Goal: Check status: Check status

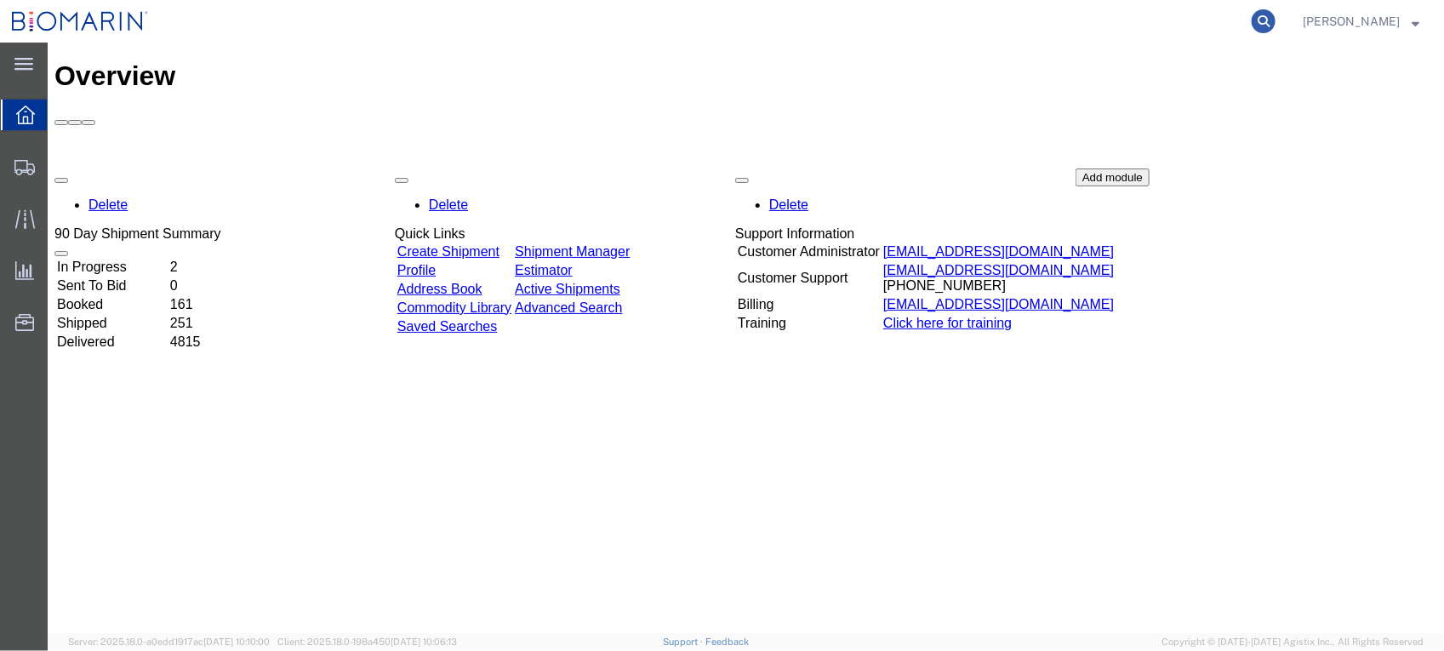
click at [1276, 14] on icon at bounding box center [1264, 21] width 24 height 24
paste input "S02428033"
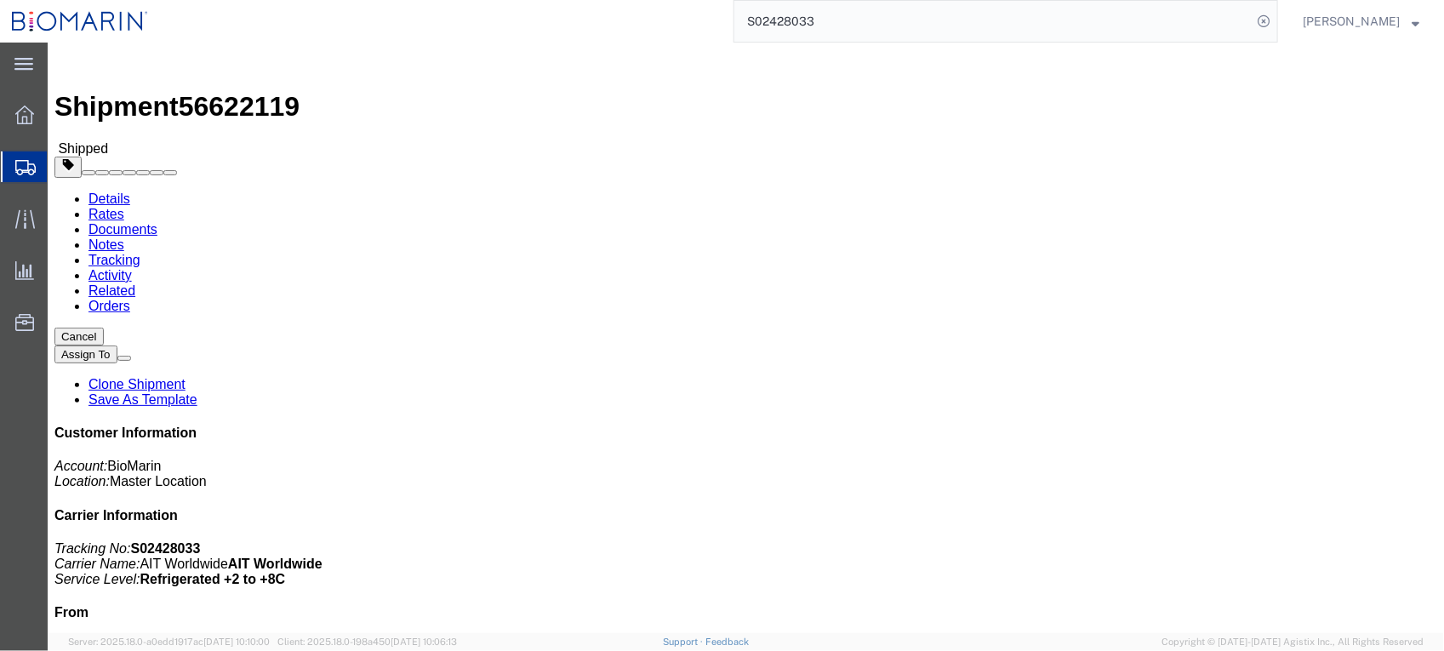
click link "Tracking"
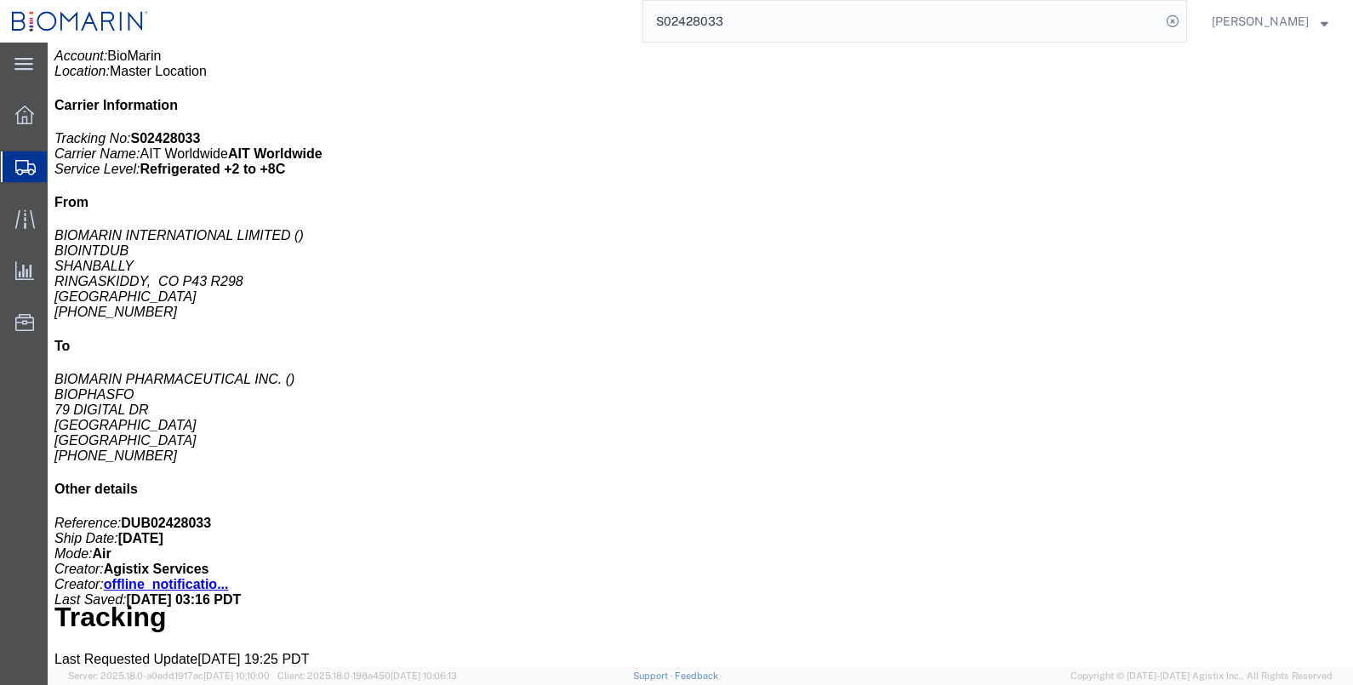
scroll to position [425, 0]
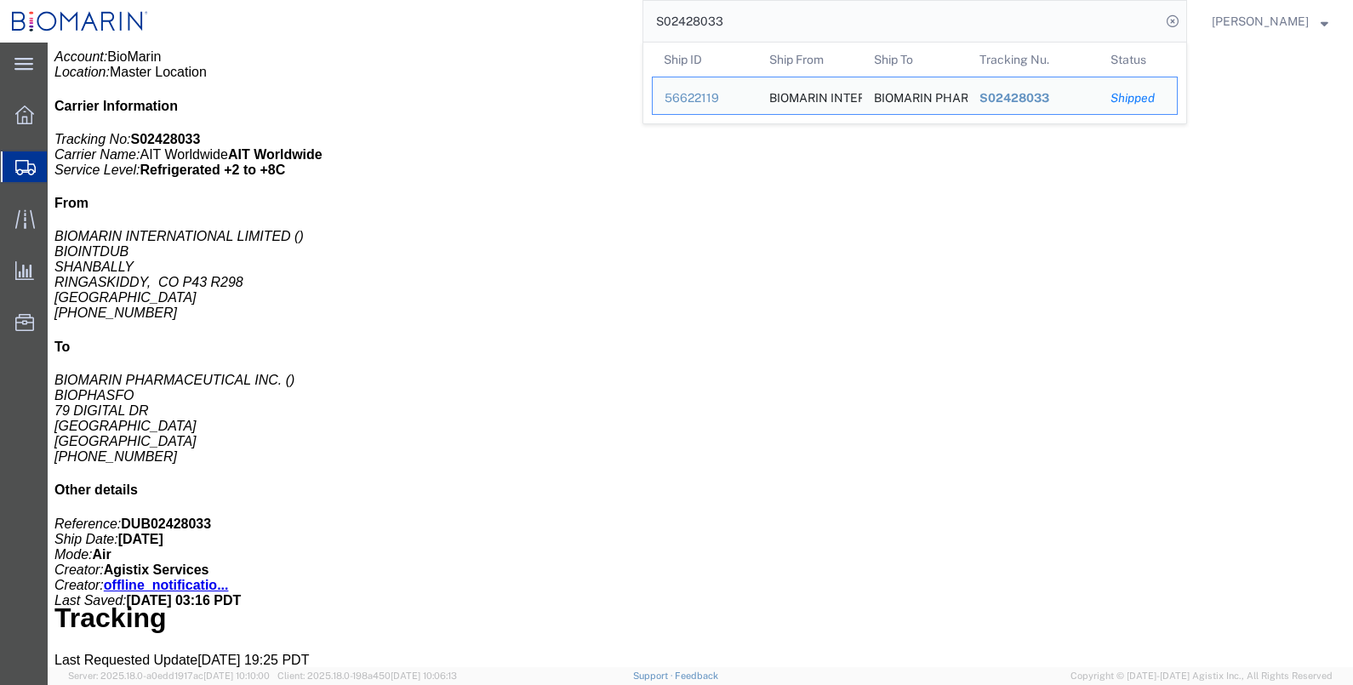
drag, startPoint x: 800, startPoint y: 20, endPoint x: 540, endPoint y: 11, distance: 259.7
click at [545, 18] on div "S02428033 Ship ID Ship From Ship To Tracking Nu. Status Ship ID 56622119 Ship F…" at bounding box center [673, 21] width 1027 height 43
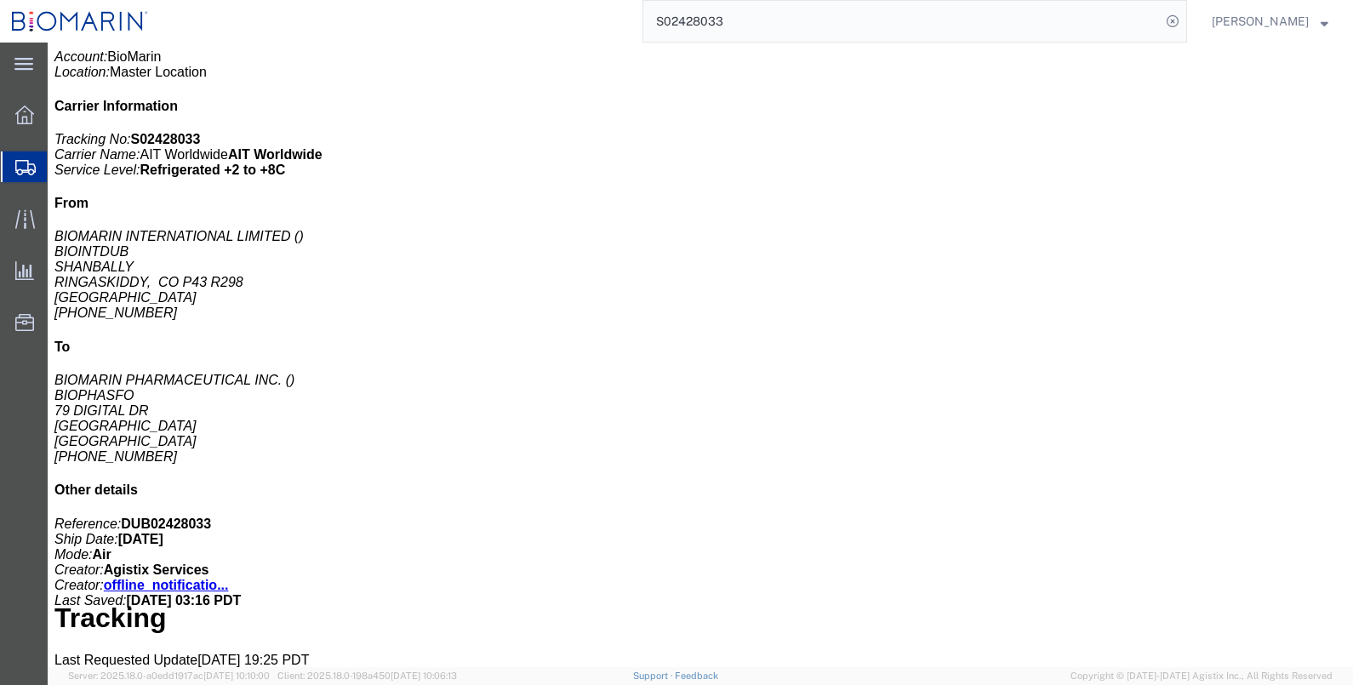
paste input "6821"
type input "S02426821"
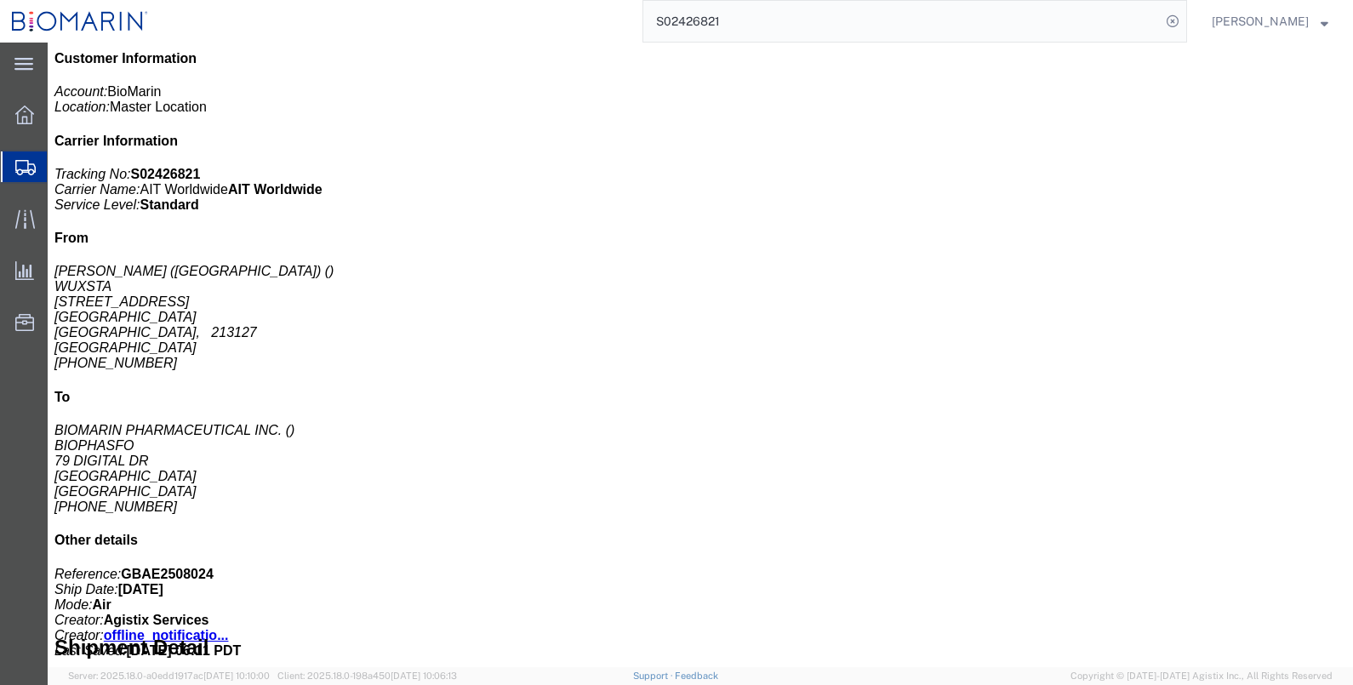
click link "Tracking"
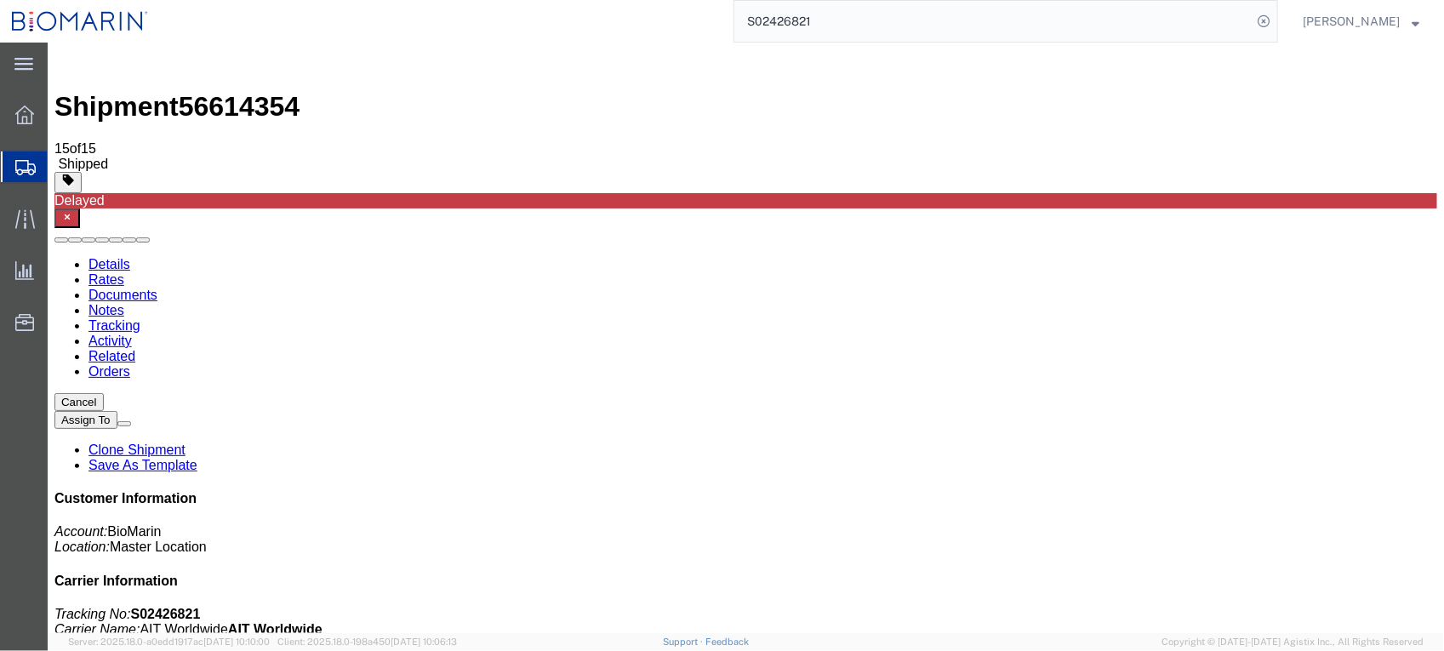
click at [157, 287] on link "Documents" at bounding box center [122, 294] width 69 height 14
